Goal: Task Accomplishment & Management: Complete application form

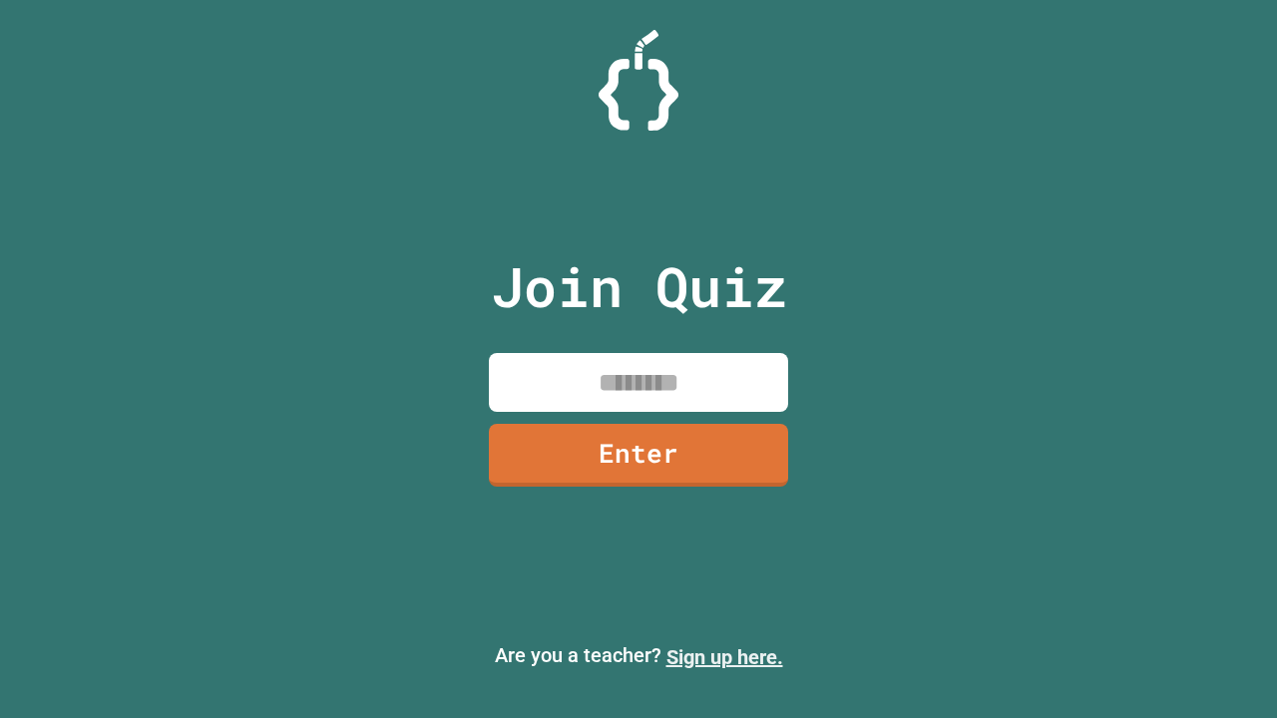
click at [724, 657] on link "Sign up here." at bounding box center [724, 658] width 117 height 24
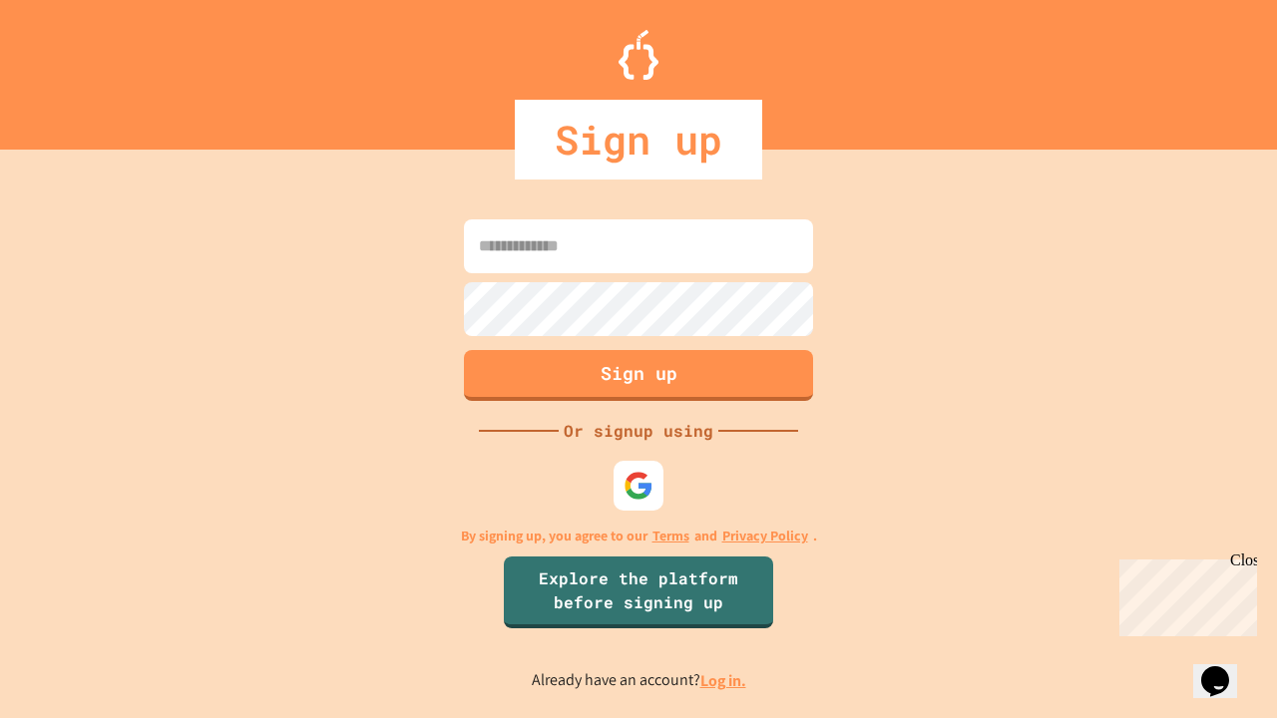
click at [724, 680] on link "Log in." at bounding box center [723, 680] width 46 height 21
